Goal: Navigation & Orientation: Find specific page/section

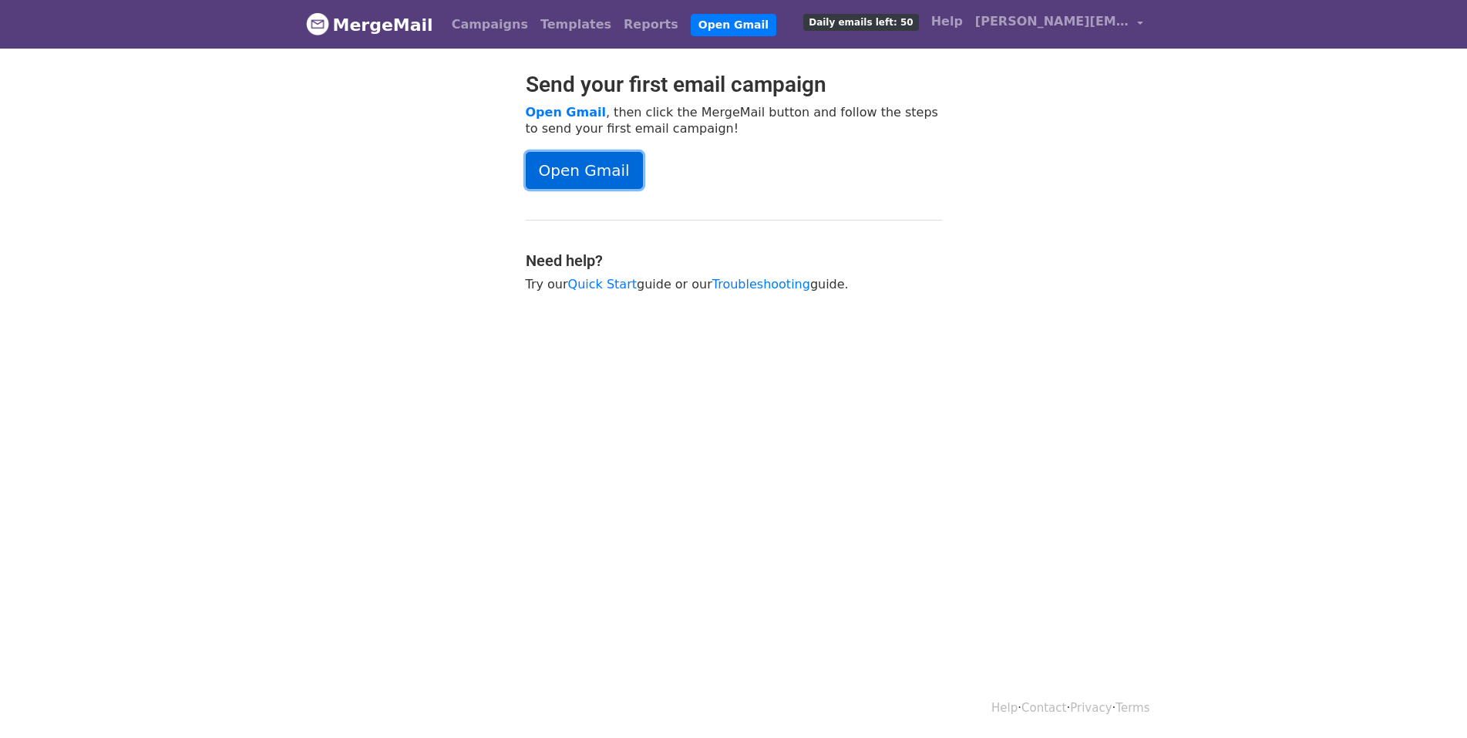
click at [570, 180] on link "Open Gmail" at bounding box center [584, 170] width 117 height 37
click at [889, 23] on span "Daily emails left: 50" at bounding box center [860, 22] width 115 height 17
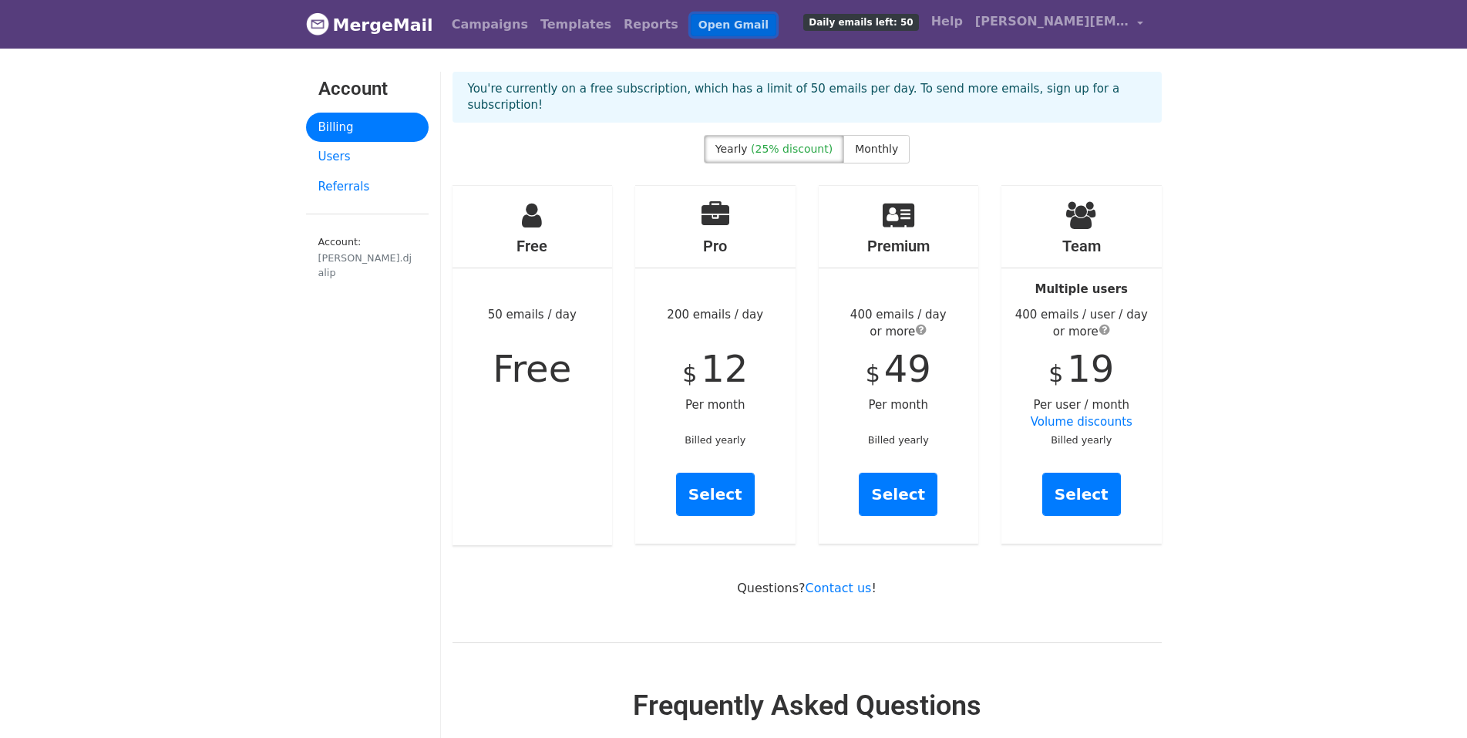
click at [691, 23] on link "Open Gmail" at bounding box center [734, 25] width 86 height 22
click at [323, 158] on link "Users" at bounding box center [367, 157] width 123 height 30
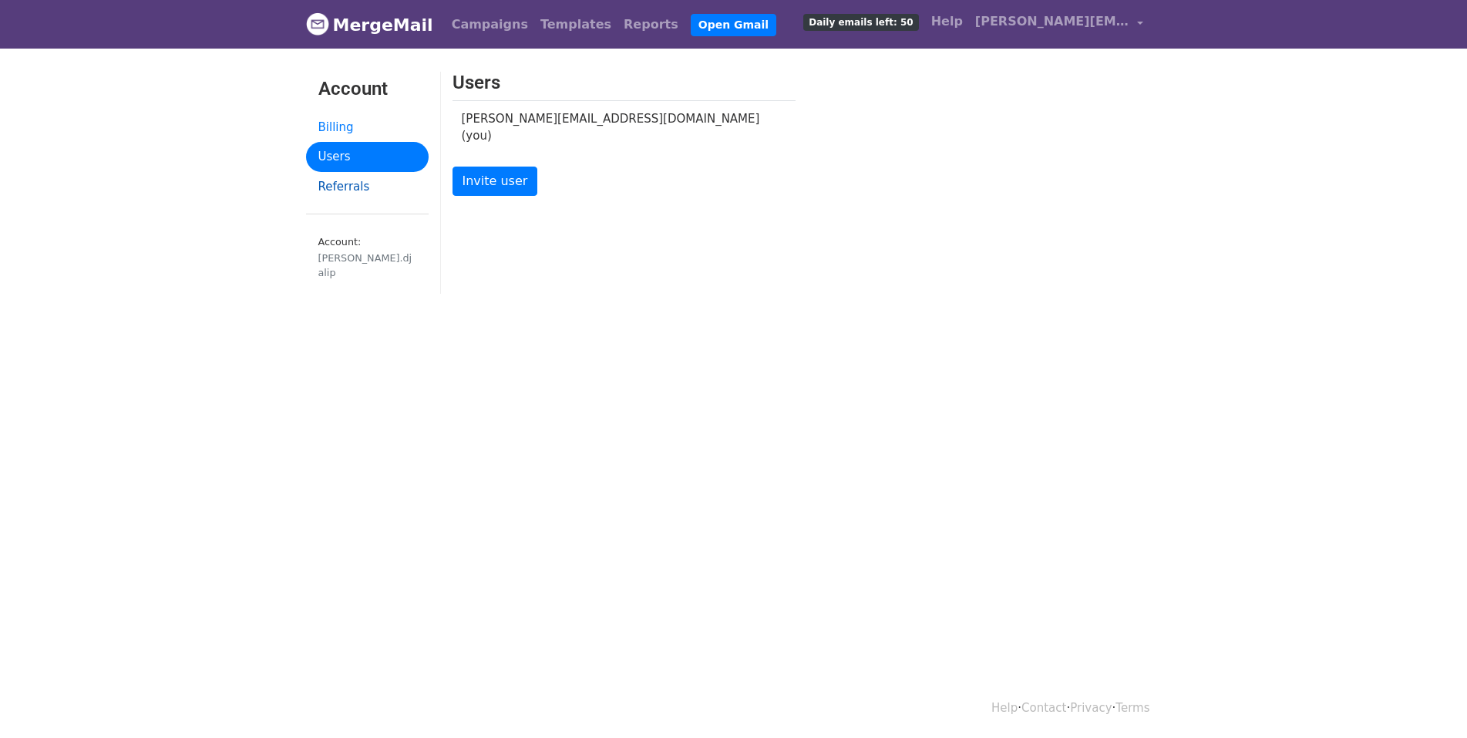
click at [358, 189] on link "Referrals" at bounding box center [367, 187] width 123 height 30
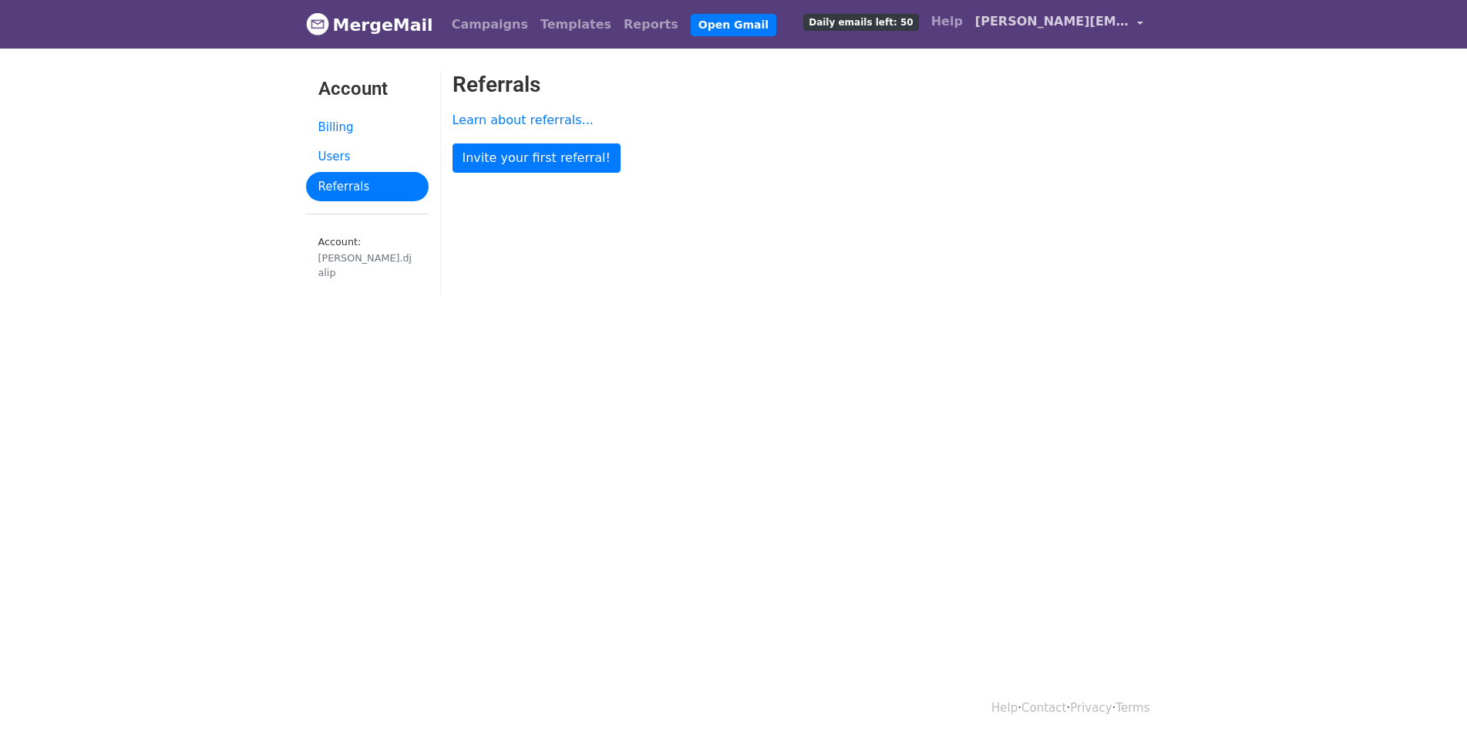
click at [1140, 23] on link "[PERSON_NAME][EMAIL_ADDRESS][DOMAIN_NAME]" at bounding box center [1059, 24] width 180 height 36
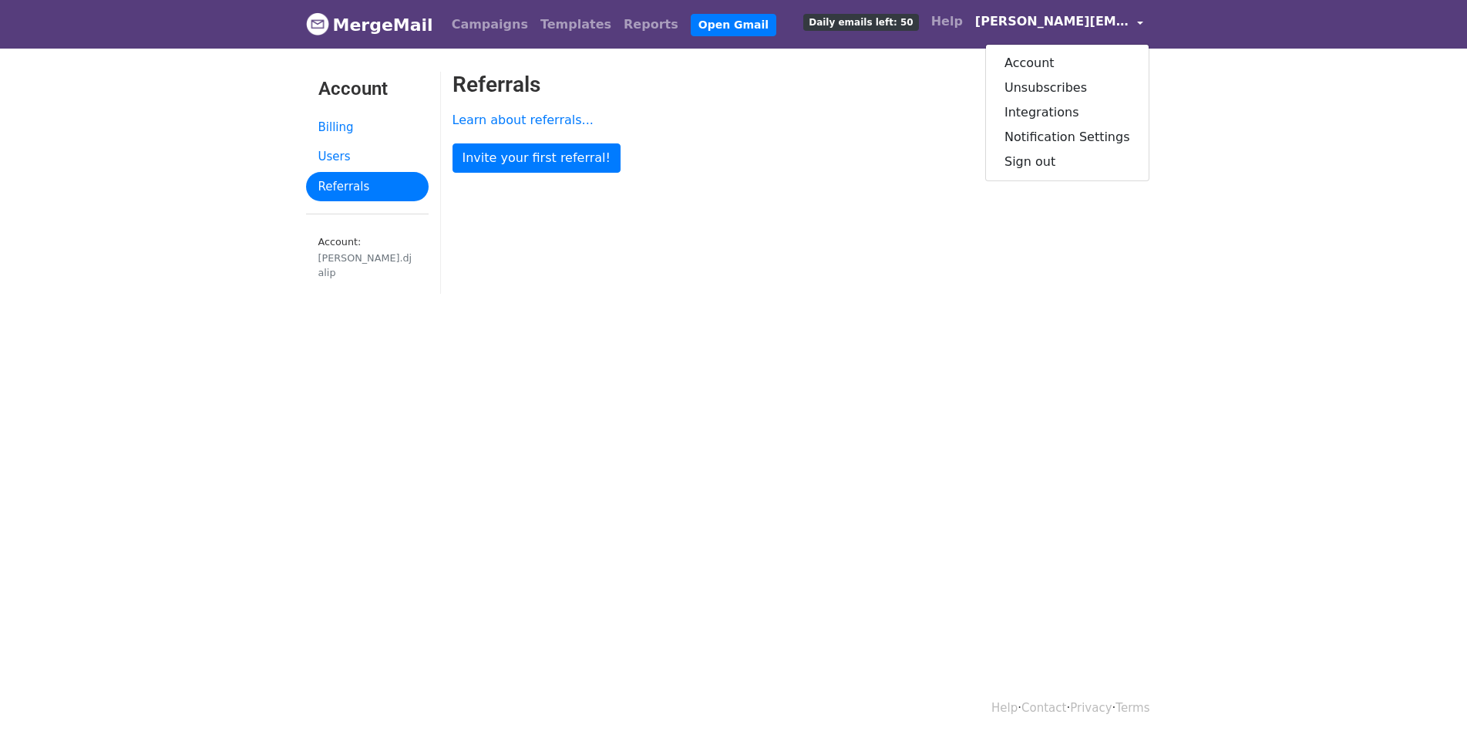
click at [914, 21] on span "Daily emails left: 50" at bounding box center [860, 22] width 115 height 17
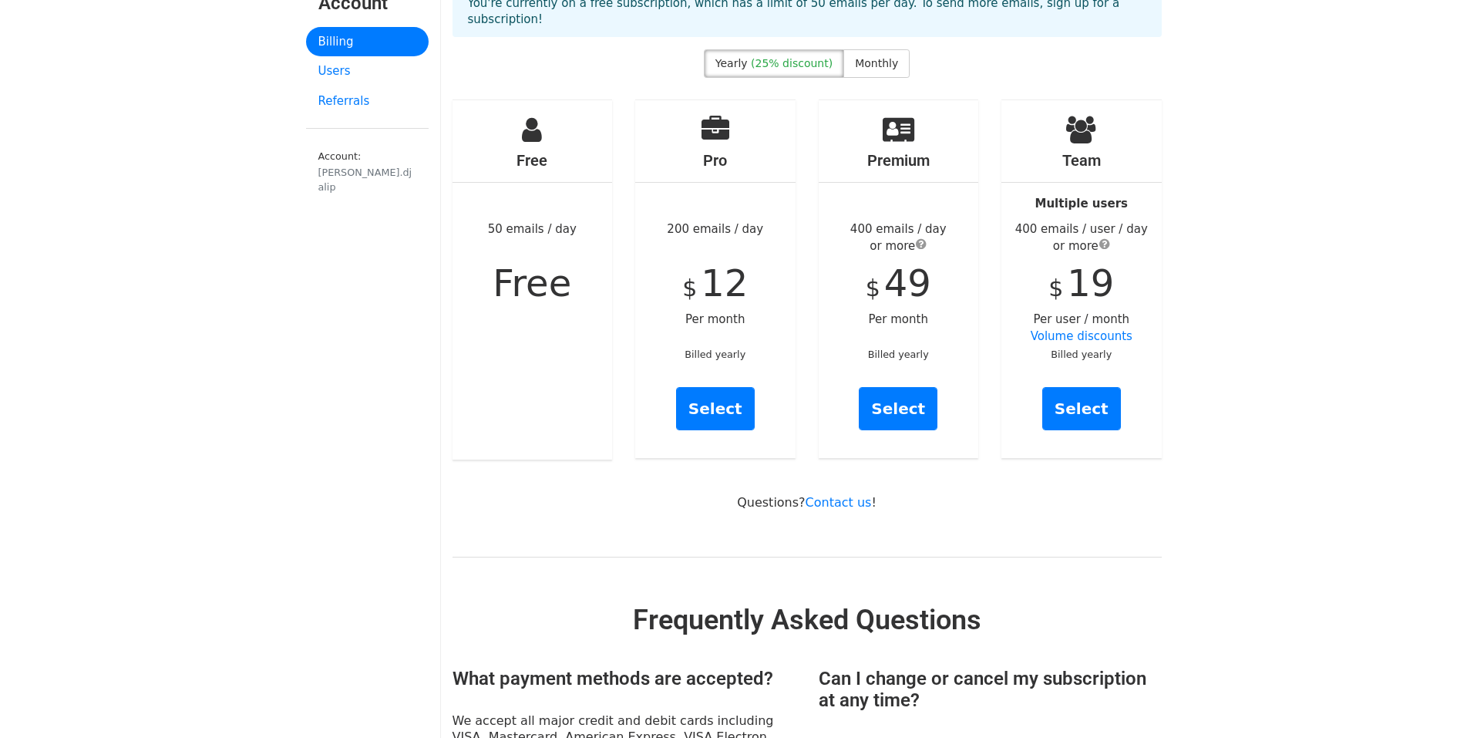
scroll to position [77, 0]
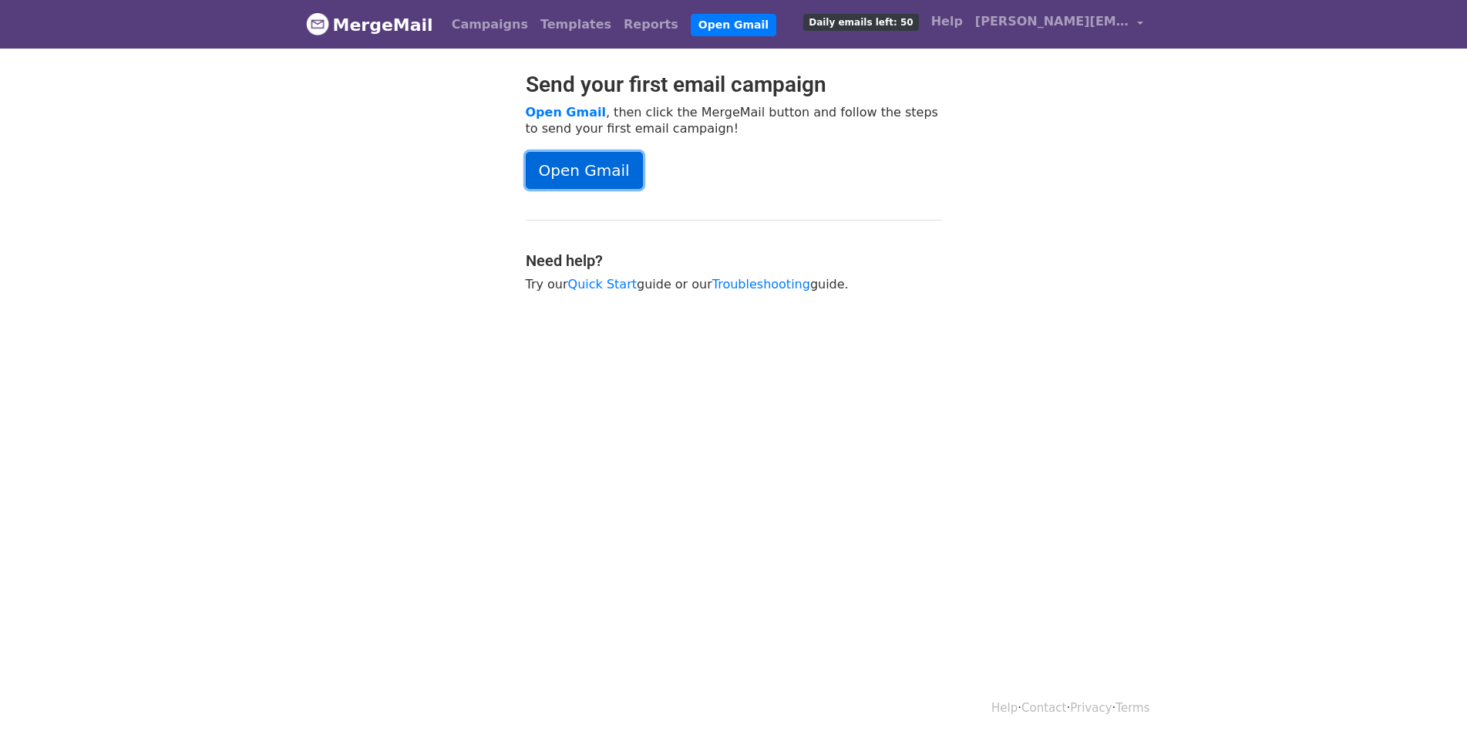
click at [571, 162] on link "Open Gmail" at bounding box center [584, 170] width 117 height 37
